Goal: Transaction & Acquisition: Purchase product/service

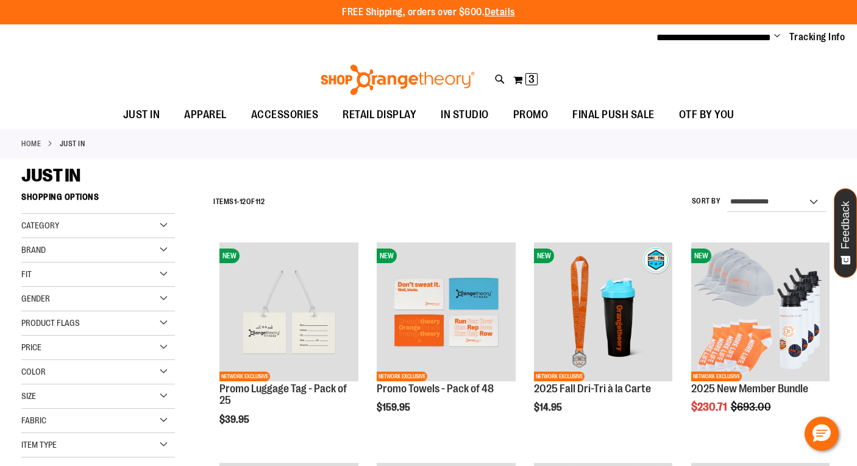
click at [66, 247] on div "Brand" at bounding box center [98, 250] width 154 height 24
click at [28, 302] on link "lululemon" at bounding box center [91, 300] width 147 height 13
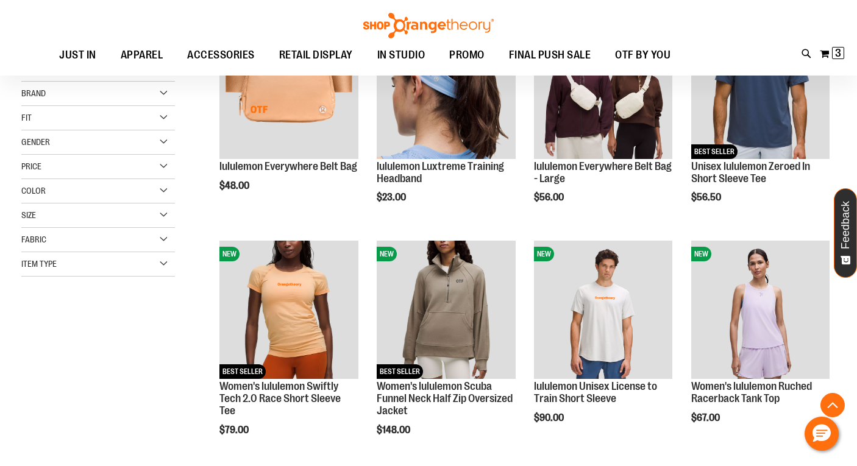
scroll to position [247, 0]
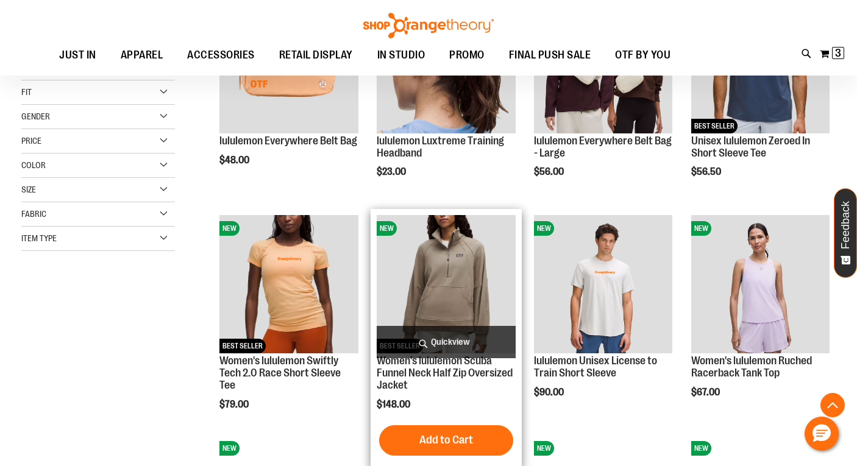
click at [456, 342] on span "Quickview" at bounding box center [446, 342] width 138 height 32
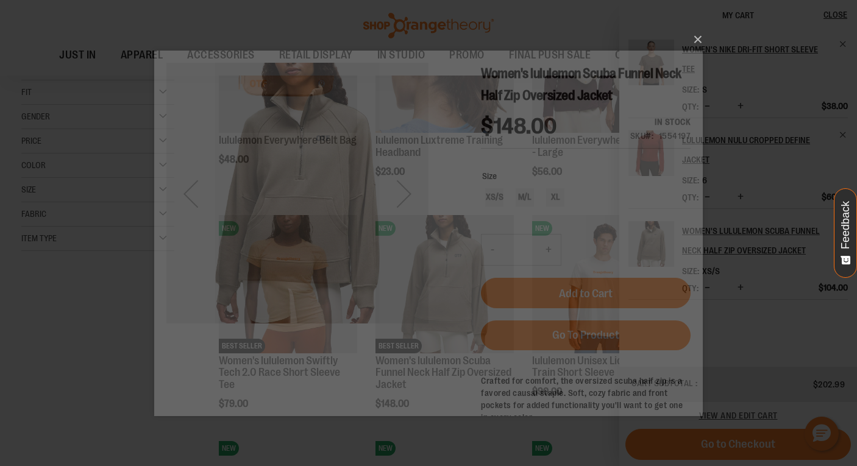
scroll to position [0, 0]
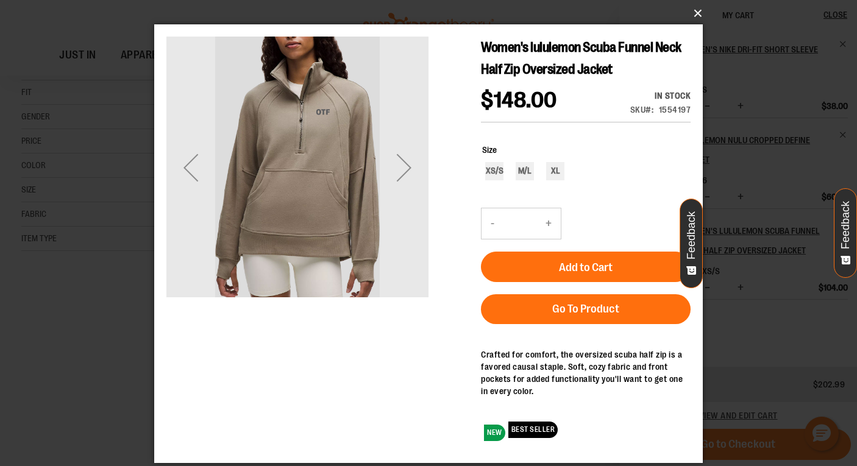
click at [697, 10] on button "×" at bounding box center [432, 13] width 548 height 27
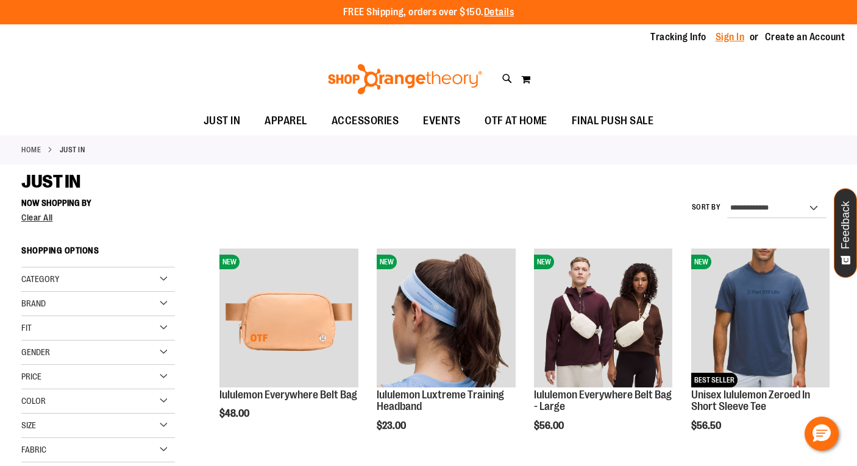
click at [721, 38] on link "Sign In" at bounding box center [729, 36] width 29 height 13
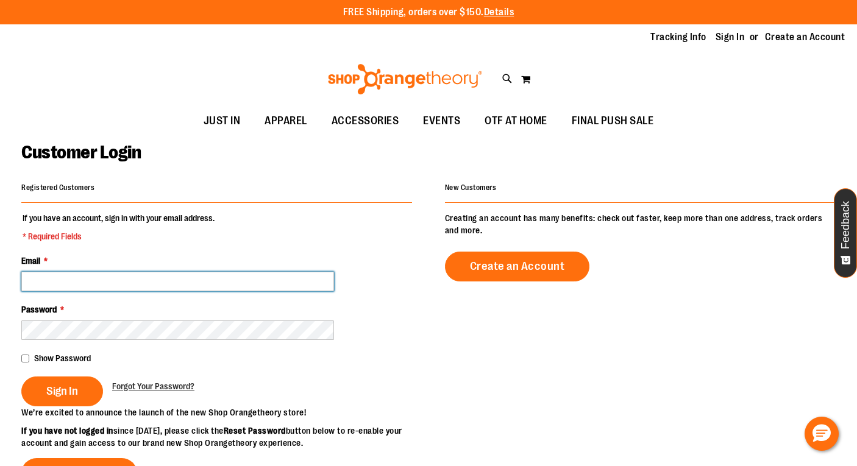
click at [43, 282] on input "Email *" at bounding box center [177, 281] width 313 height 19
paste input "**********"
type input "**********"
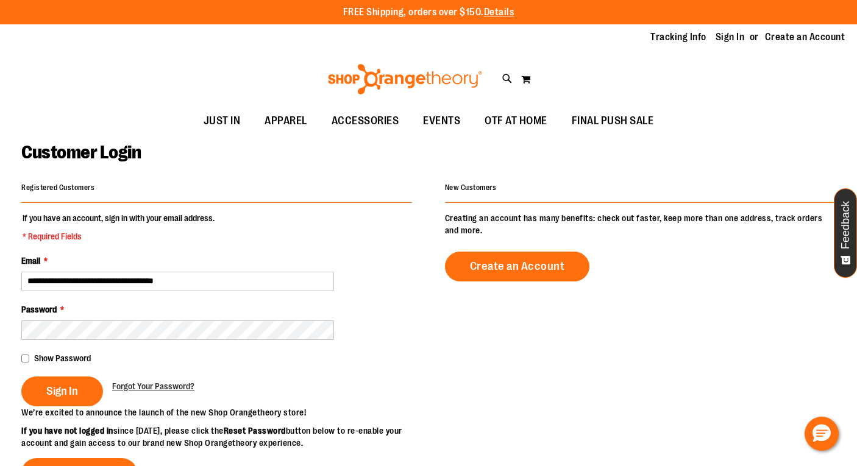
click at [376, 344] on fieldset "**********" at bounding box center [216, 309] width 391 height 194
click at [60, 392] on span "Sign In" at bounding box center [62, 391] width 32 height 13
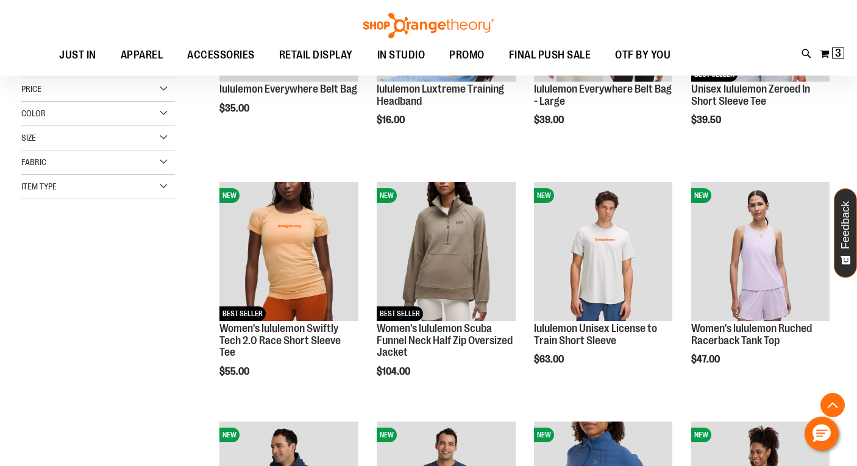
scroll to position [363, 0]
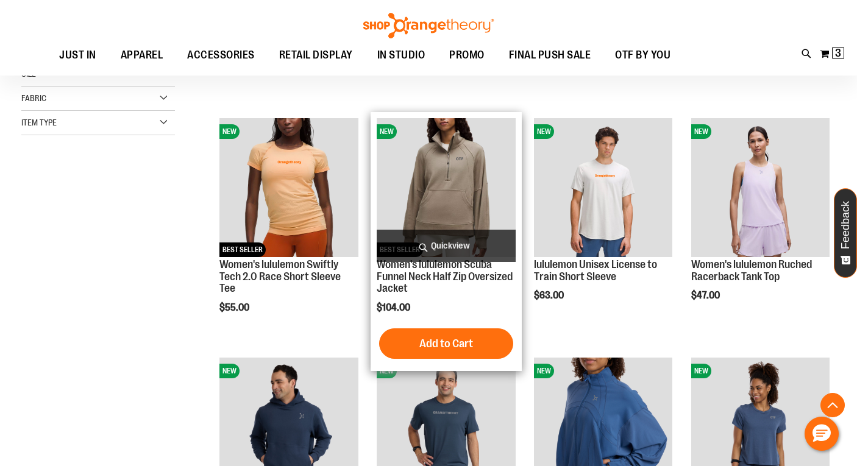
click at [450, 244] on span "Quickview" at bounding box center [446, 246] width 138 height 32
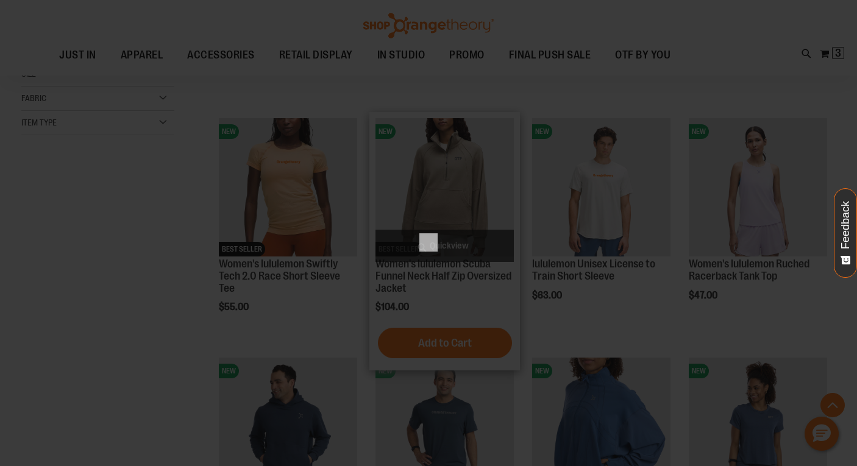
scroll to position [0, 0]
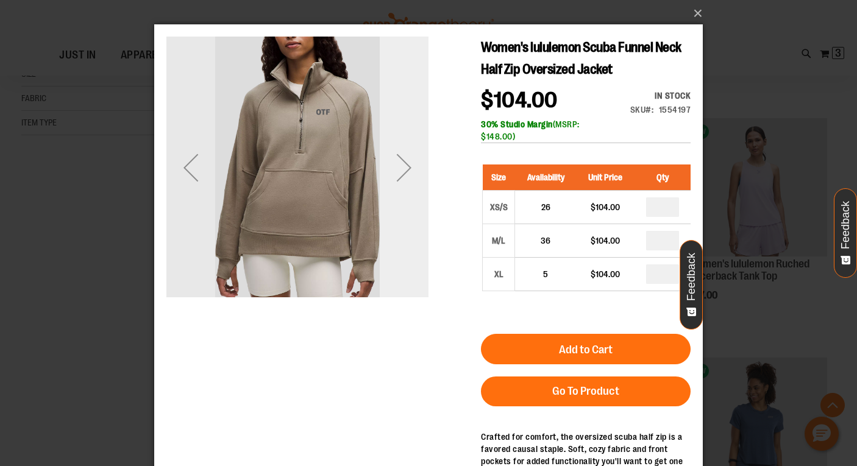
click at [408, 168] on div "Next" at bounding box center [404, 167] width 49 height 49
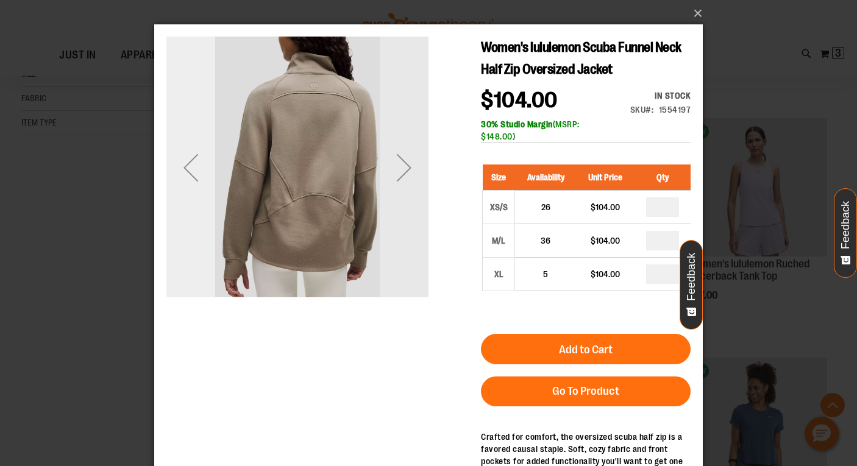
click at [185, 168] on div "Previous" at bounding box center [190, 167] width 49 height 49
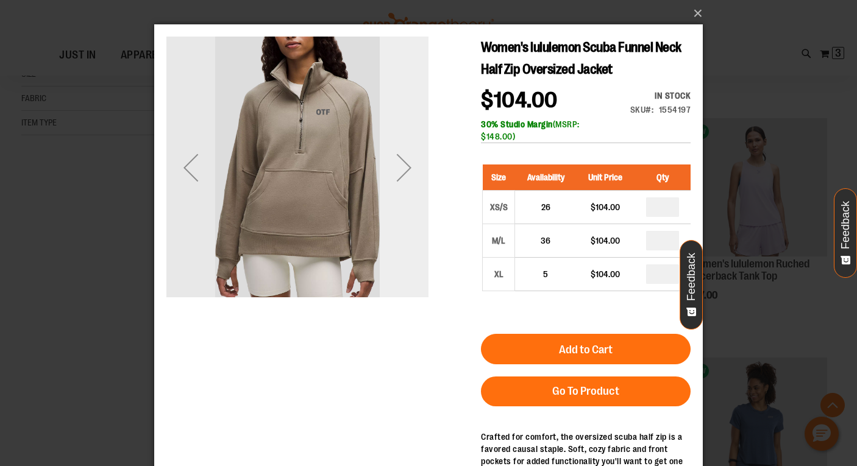
click at [404, 168] on div "Next" at bounding box center [404, 167] width 49 height 49
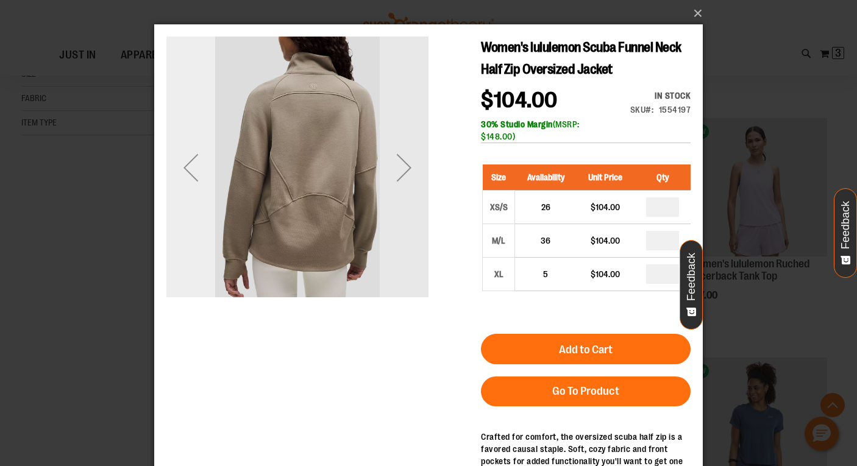
click at [185, 167] on div "Previous" at bounding box center [190, 167] width 49 height 49
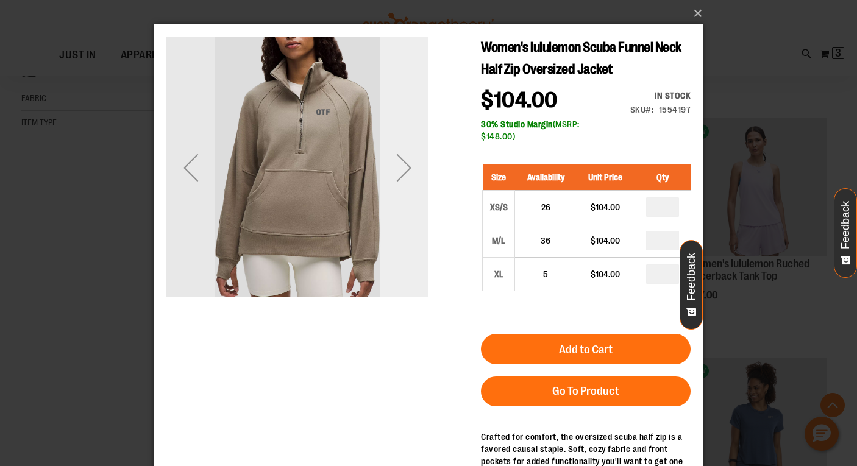
click at [407, 167] on div "Next" at bounding box center [404, 167] width 49 height 49
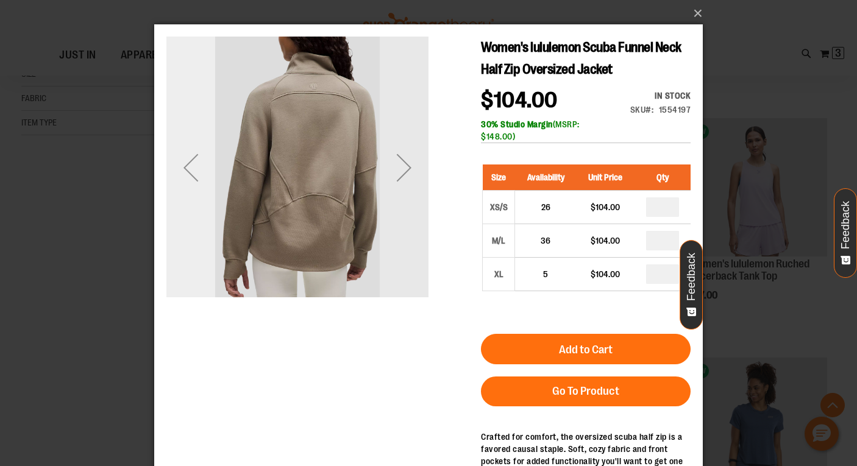
click at [186, 170] on div "Previous" at bounding box center [190, 167] width 49 height 49
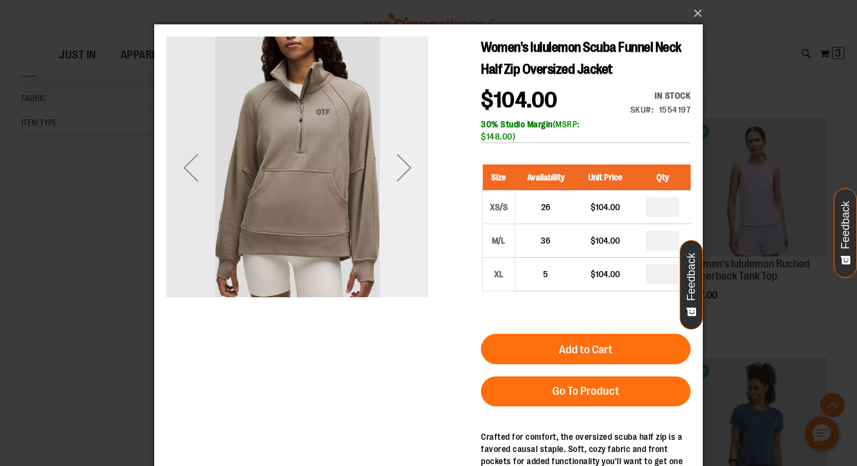
click at [406, 169] on div "Next" at bounding box center [404, 167] width 49 height 49
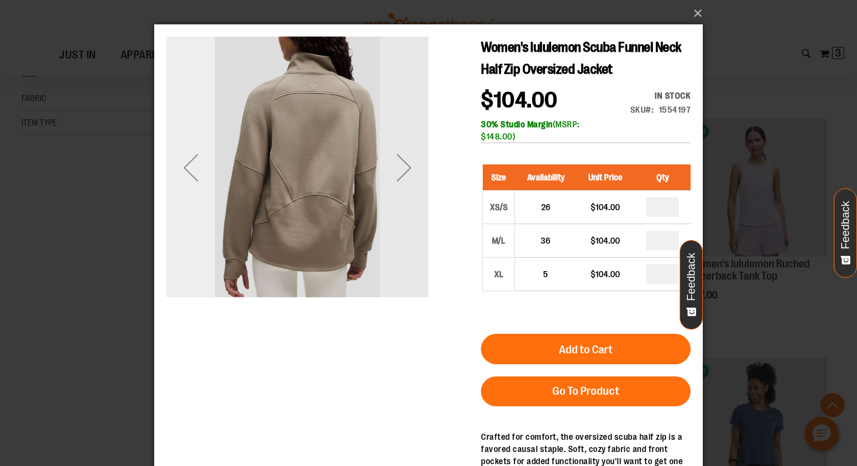
click at [188, 166] on div "Previous" at bounding box center [190, 167] width 49 height 49
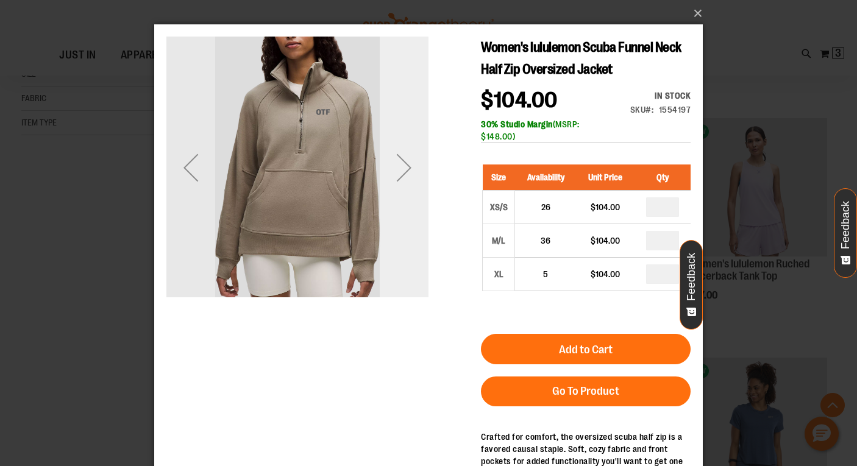
click at [403, 168] on div "Next" at bounding box center [404, 167] width 49 height 49
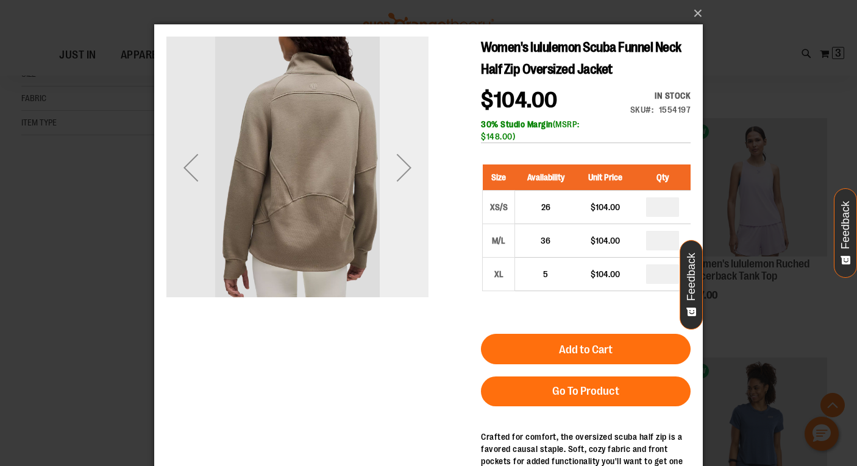
click at [410, 168] on div "Next" at bounding box center [404, 167] width 49 height 49
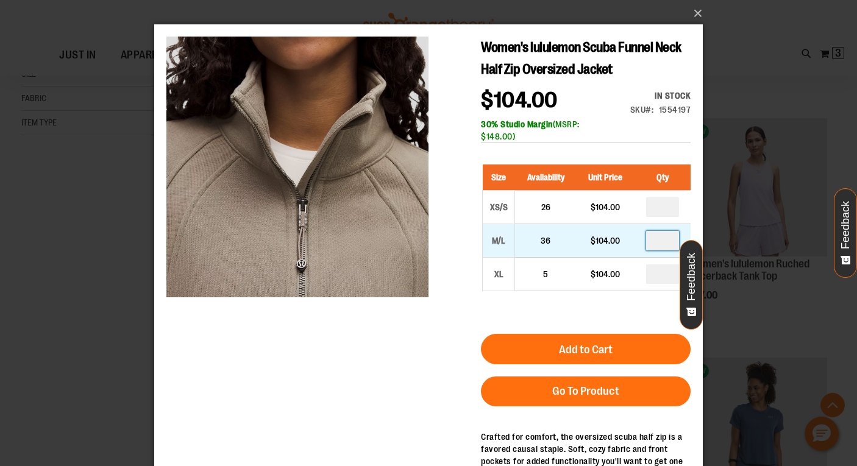
drag, startPoint x: 667, startPoint y: 241, endPoint x: 661, endPoint y: 241, distance: 6.7
click at [661, 241] on input "number" at bounding box center [662, 240] width 33 height 19
type input "*"
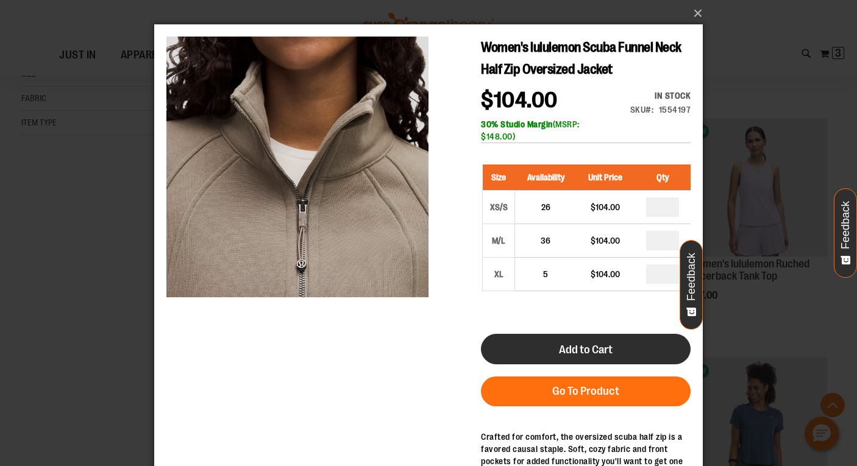
click at [617, 348] on button "Add to Cart" at bounding box center [586, 349] width 210 height 30
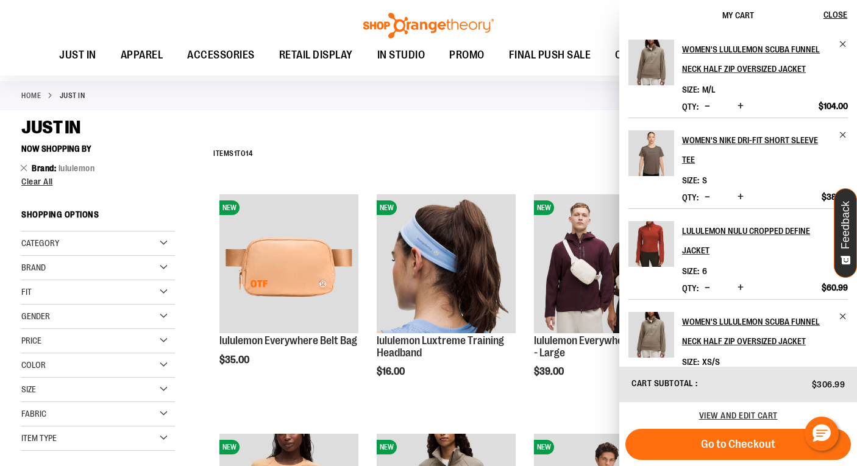
scroll to position [154, 0]
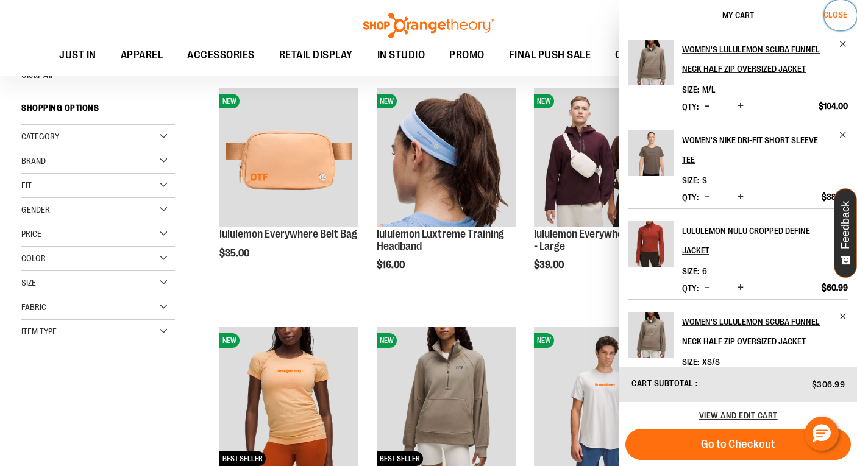
click at [826, 17] on span "Close" at bounding box center [835, 15] width 24 height 10
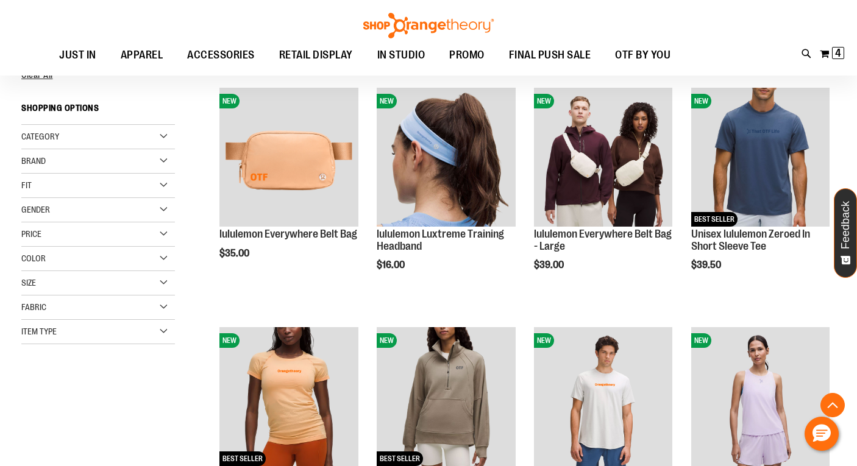
scroll to position [578, 0]
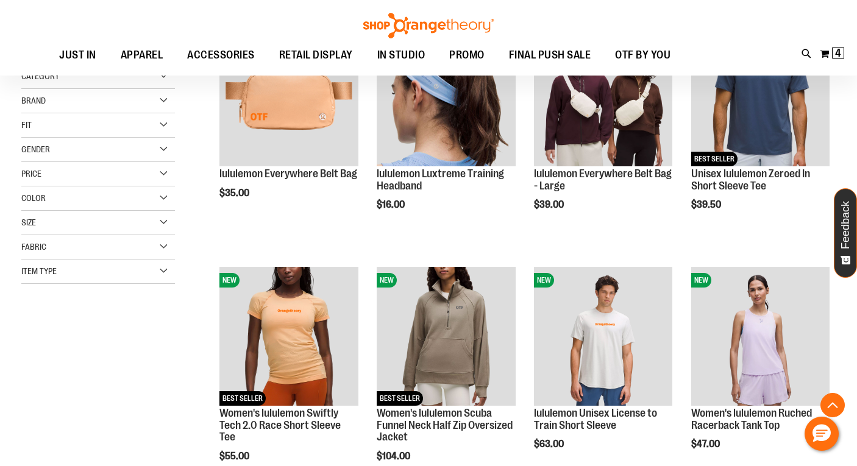
scroll to position [222, 0]
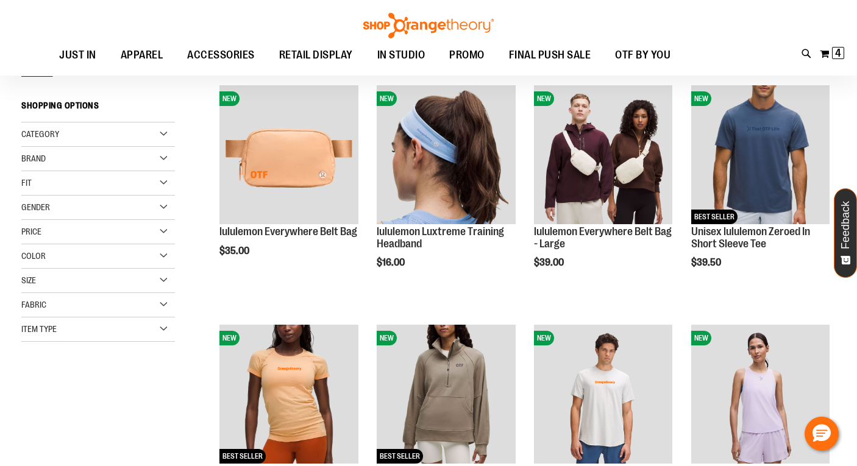
scroll to position [147, 0]
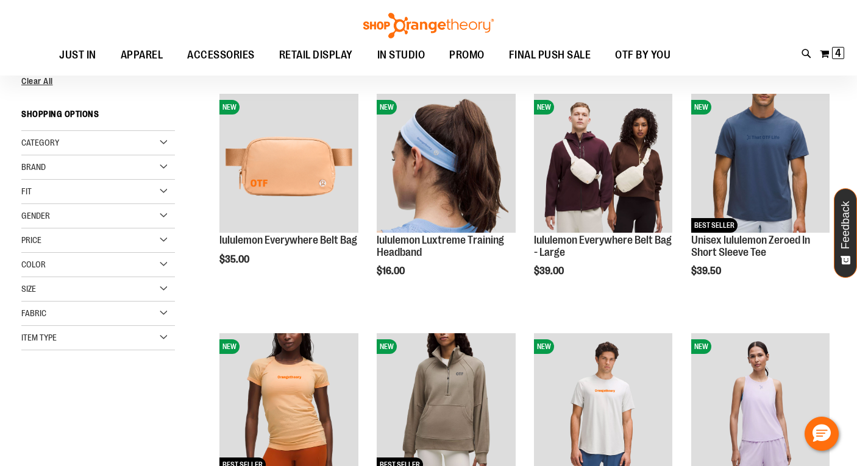
click at [166, 169] on div "Brand" at bounding box center [98, 167] width 154 height 24
click at [27, 193] on link "Nike" at bounding box center [91, 192] width 147 height 13
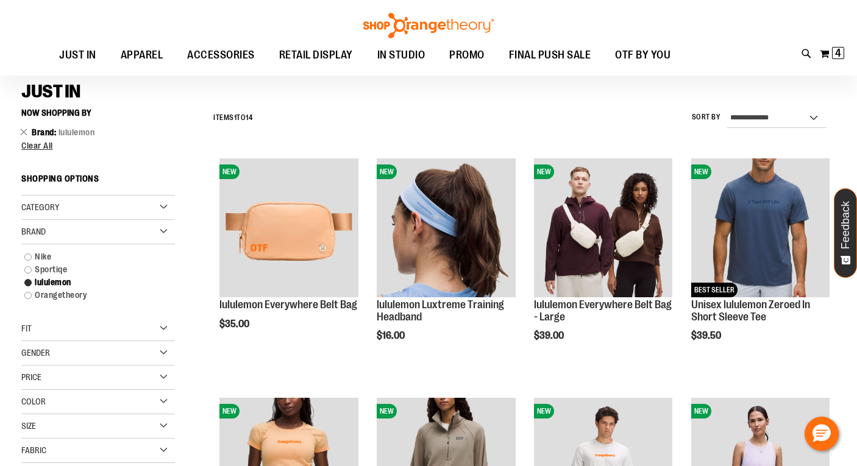
scroll to position [82, 0]
click at [44, 258] on link "Nike" at bounding box center [91, 257] width 147 height 13
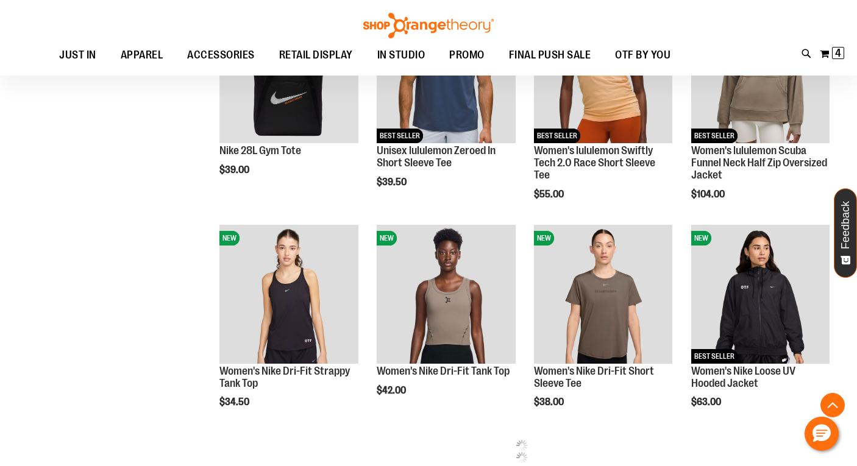
scroll to position [481, 0]
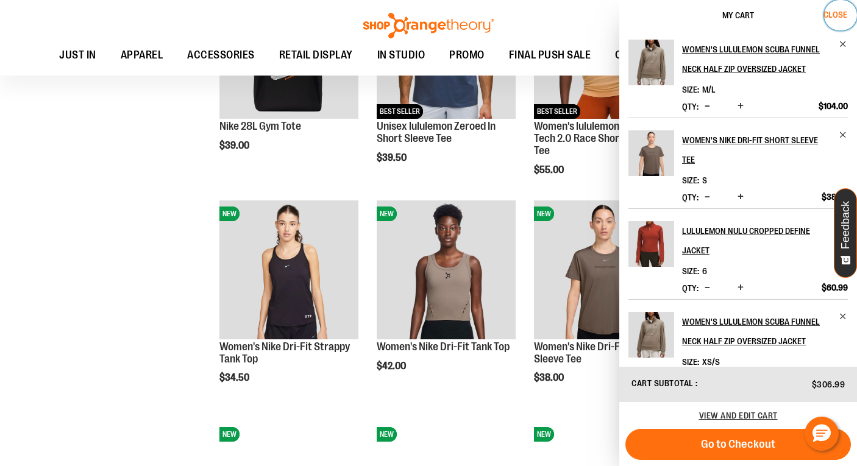
click at [830, 18] on span "Close" at bounding box center [835, 15] width 24 height 10
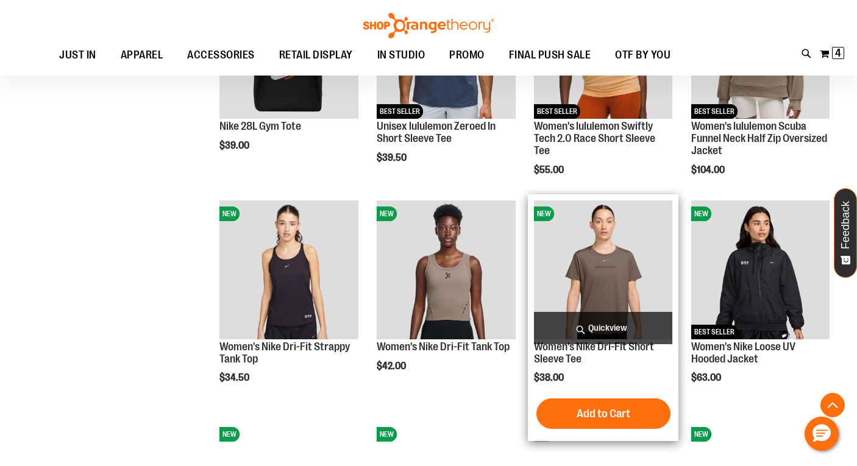
click at [600, 331] on span "Quickview" at bounding box center [603, 328] width 138 height 32
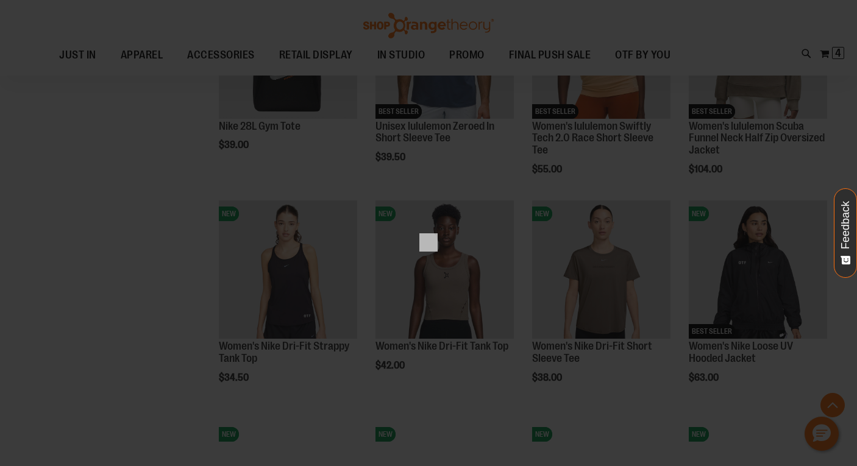
scroll to position [0, 0]
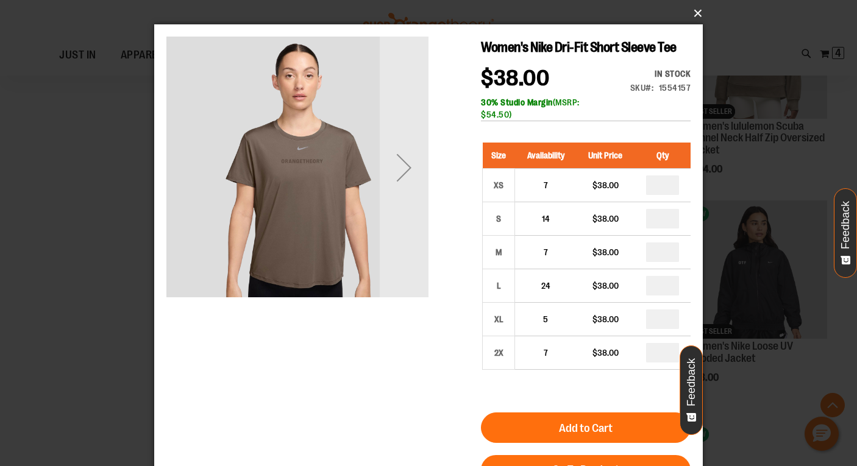
click at [694, 9] on button "×" at bounding box center [432, 13] width 548 height 27
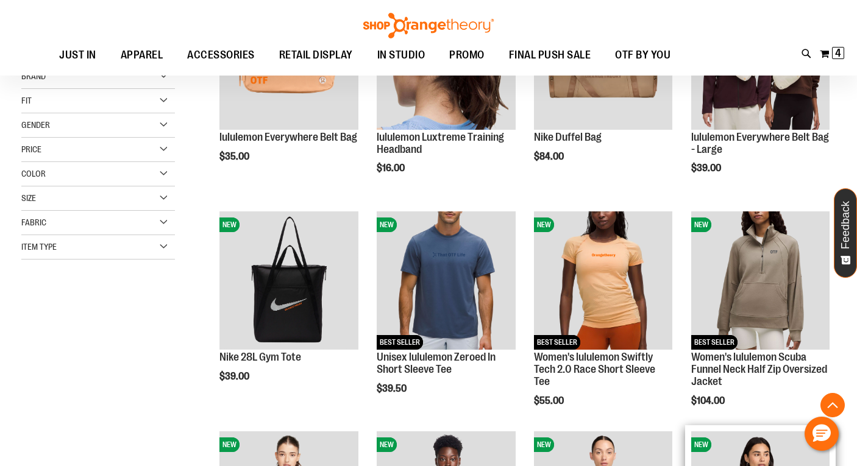
scroll to position [251, 0]
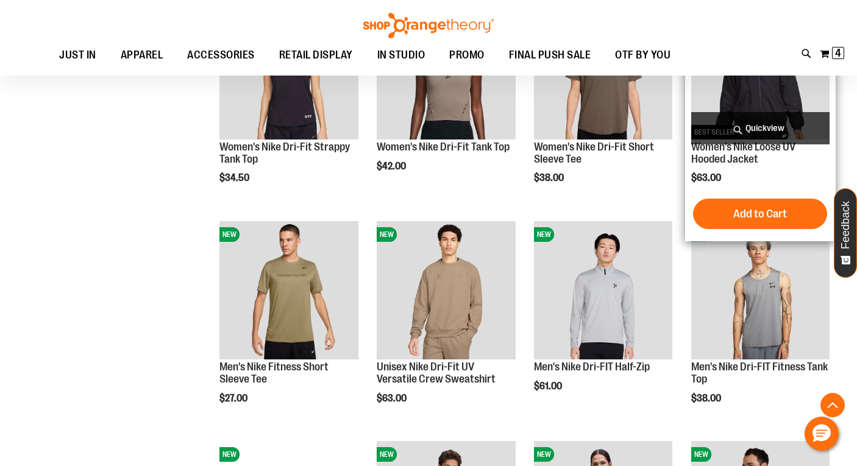
scroll to position [682, 0]
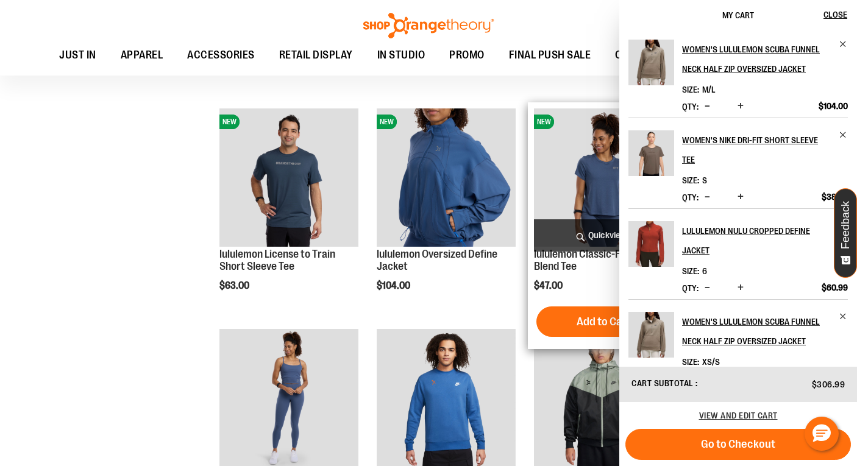
scroll to position [1286, 0]
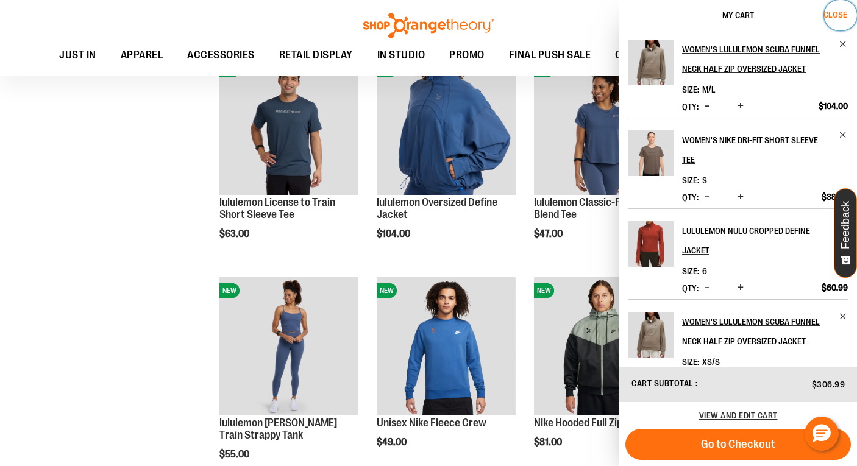
click at [842, 13] on span "Close" at bounding box center [835, 15] width 24 height 10
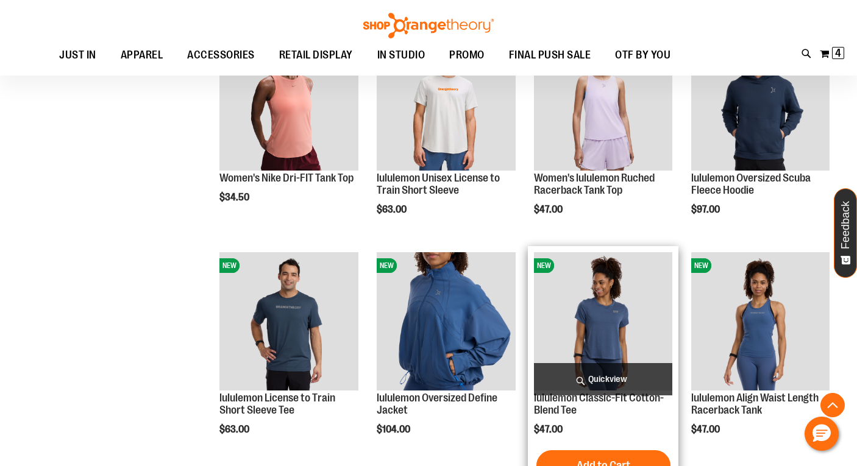
scroll to position [1089, 0]
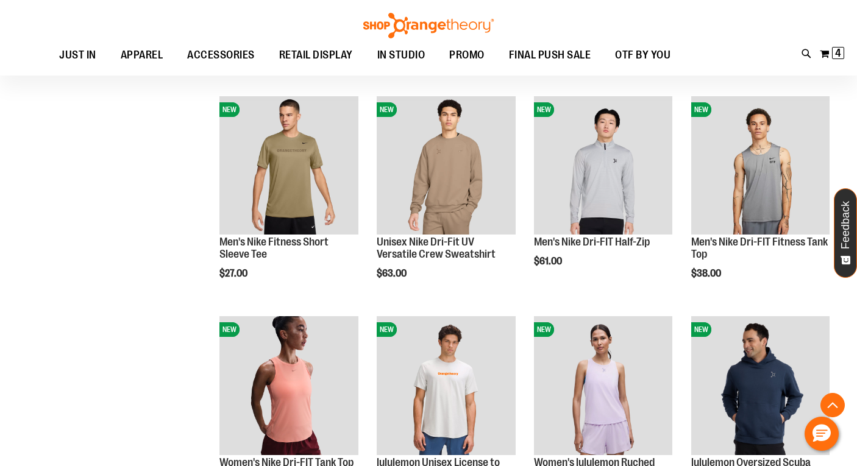
scroll to position [804, 0]
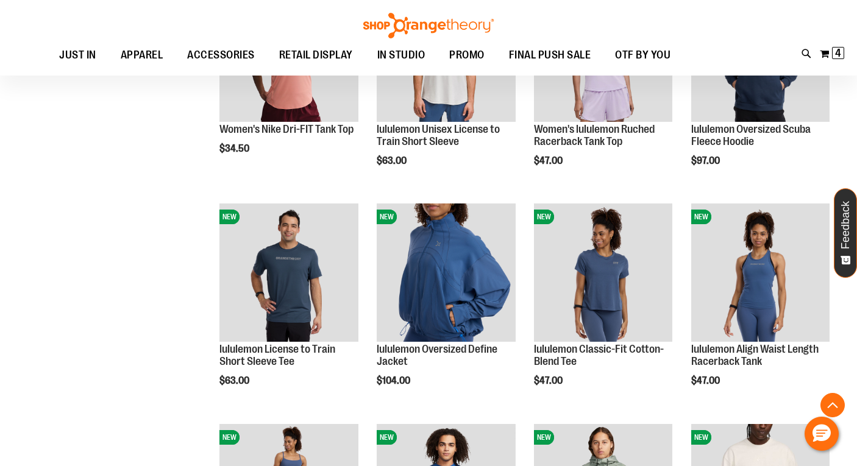
scroll to position [1142, 0]
